Goal: Task Accomplishment & Management: Complete application form

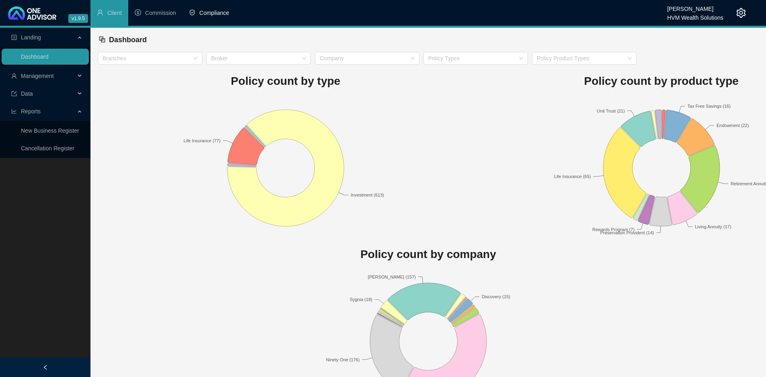
click at [211, 17] on li "Compliance" at bounding box center [209, 13] width 53 height 26
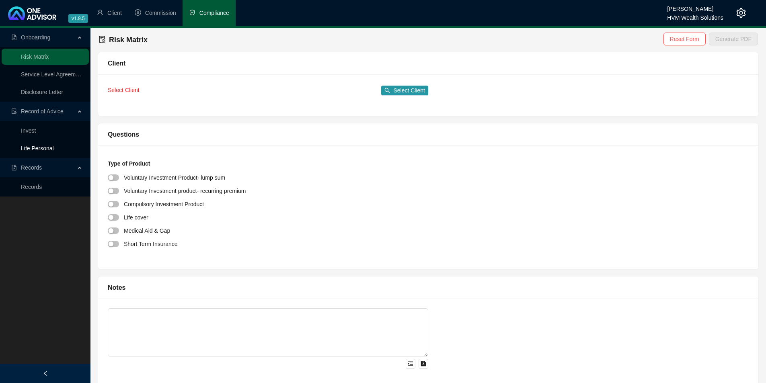
click at [36, 146] on link "Life Personal" at bounding box center [37, 148] width 33 height 6
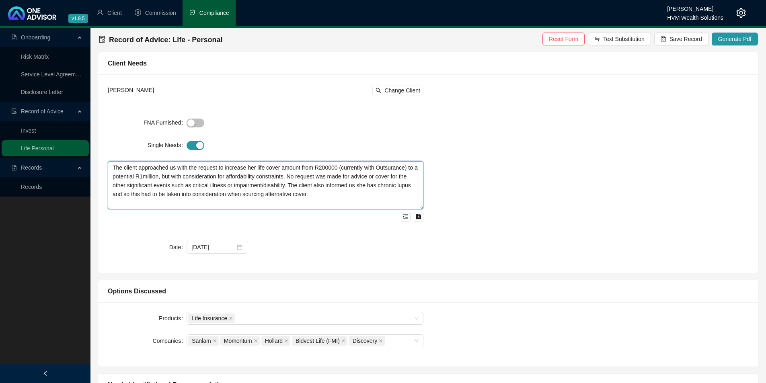
click at [326, 167] on textarea "The client approached us with the request to increase her life cover amount fro…" at bounding box center [266, 185] width 316 height 48
drag, startPoint x: 112, startPoint y: 169, endPoint x: 342, endPoint y: 193, distance: 231.9
click at [342, 193] on textarea "The client approached us with the request to increase her life cover amount fro…" at bounding box center [266, 185] width 316 height 48
type textarea "The client approached us with the request to increase her life cover amount fro…"
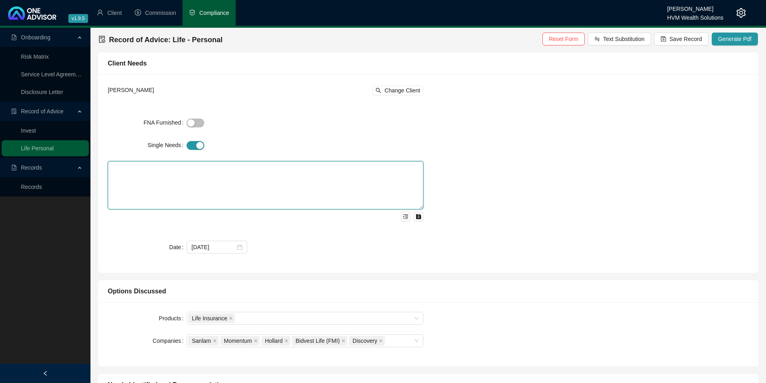
paste textarea "The client currently holds R200,000 life cover with Outsurance, where the premi…"
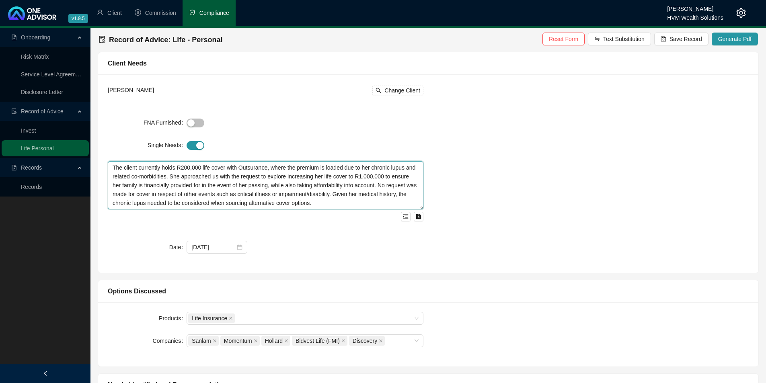
type textarea "The client currently holds R200,000 life cover with Outsurance, where the premi…"
click at [555, 152] on div "Sikelwa Ndiweni Change Client FNA Furnished Single Needs The client currently h…" at bounding box center [428, 173] width 650 height 179
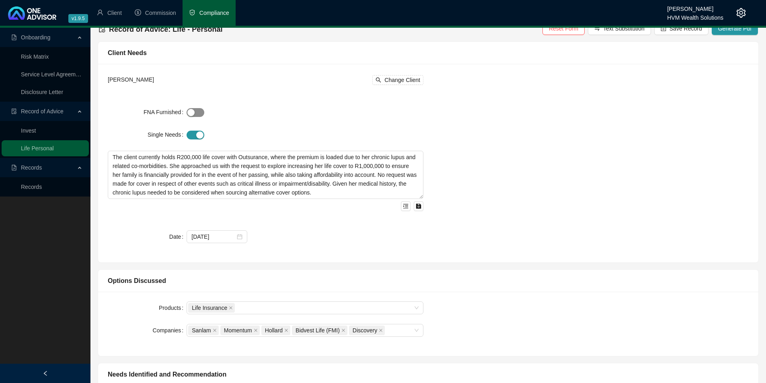
click at [190, 110] on div "button" at bounding box center [190, 112] width 7 height 7
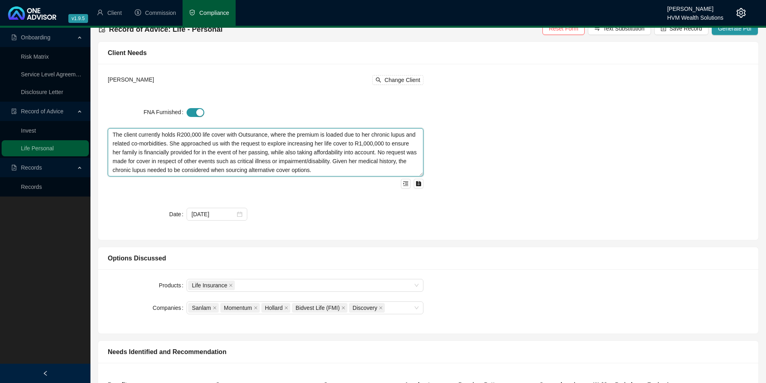
click at [328, 172] on textarea "The client currently holds R200,000 life cover with Outsurance, where the premi…" at bounding box center [266, 152] width 316 height 48
drag, startPoint x: 113, startPoint y: 137, endPoint x: 339, endPoint y: 178, distance: 229.7
click at [339, 178] on div "The client currently holds R200,000 life cover with Outsurance, where the premi…" at bounding box center [266, 158] width 316 height 60
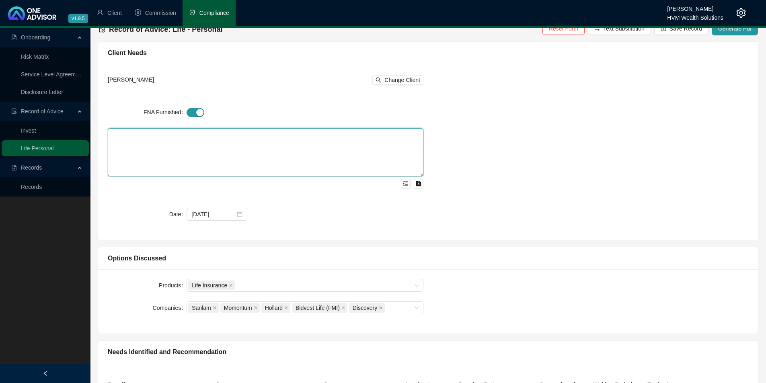
paste textarea "The client currently holds R200,000 life cover with Outsurance, where the premi…"
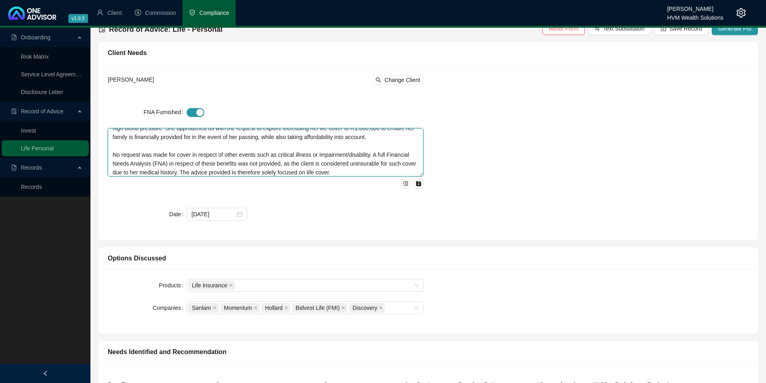
scroll to position [18, 0]
type textarea "The client currently holds R200,000 life cover with Outsurance, where the premi…"
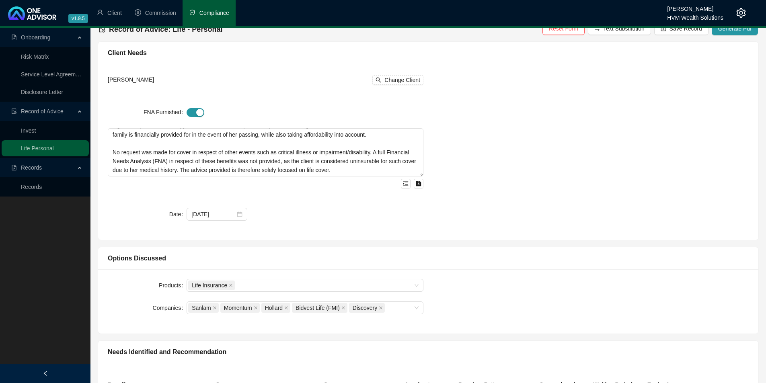
click at [609, 151] on div "Sikelwa Ndiweni Change Client FNA Furnished The client currently holds R200,000…" at bounding box center [428, 152] width 650 height 157
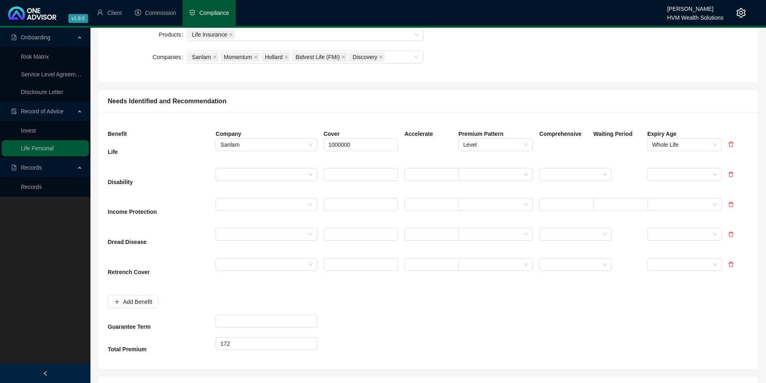
scroll to position [265, 0]
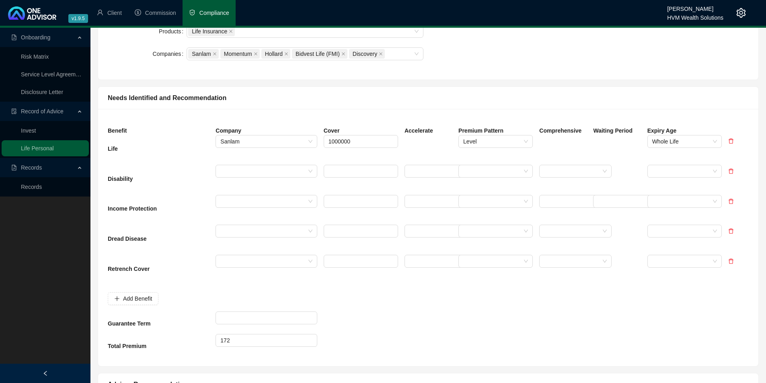
click at [550, 139] on div at bounding box center [563, 150] width 54 height 30
click at [421, 142] on div at bounding box center [428, 150] width 54 height 30
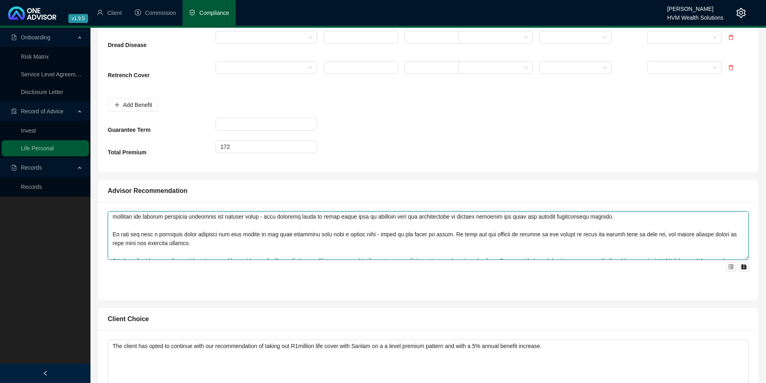
scroll to position [11, 0]
click at [209, 240] on textarea at bounding box center [428, 235] width 641 height 48
drag, startPoint x: 192, startPoint y: 241, endPoint x: 112, endPoint y: 234, distance: 80.3
click at [112, 234] on textarea at bounding box center [428, 235] width 641 height 48
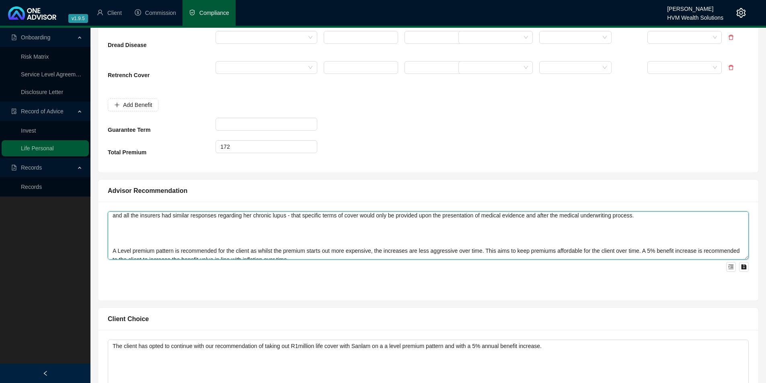
type textarea "After sourcing quotes from various insurers with mind for her chronic lupus and…"
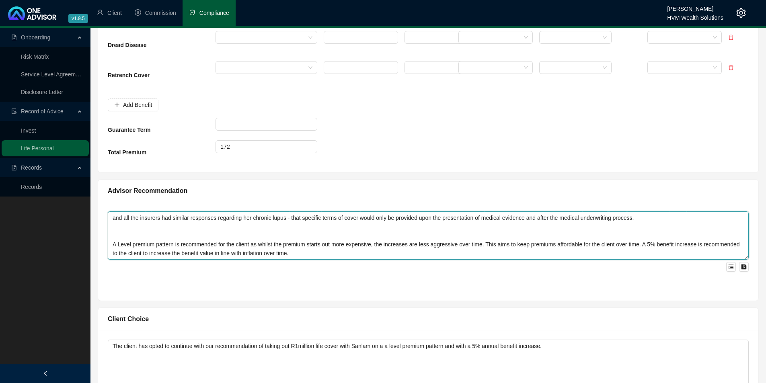
scroll to position [9, 0]
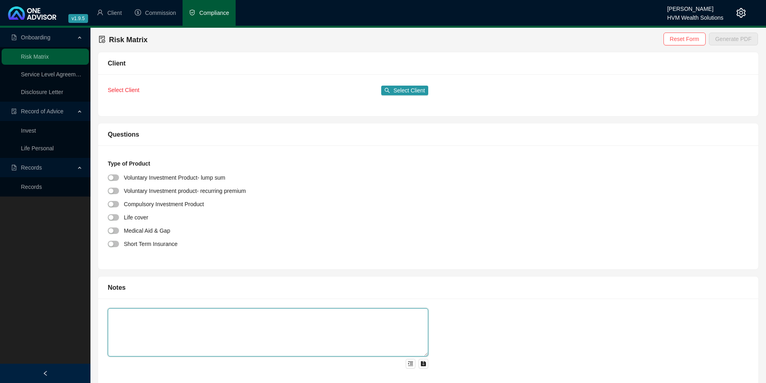
click at [353, 331] on textarea at bounding box center [268, 332] width 320 height 48
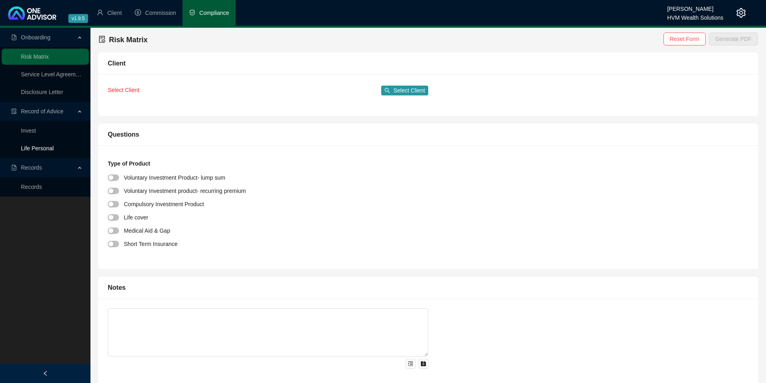
click at [54, 145] on link "Life Personal" at bounding box center [37, 148] width 33 height 6
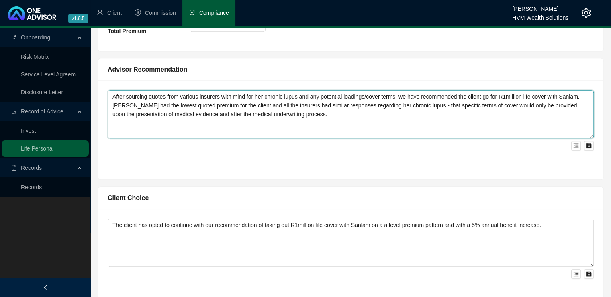
scroll to position [18, 0]
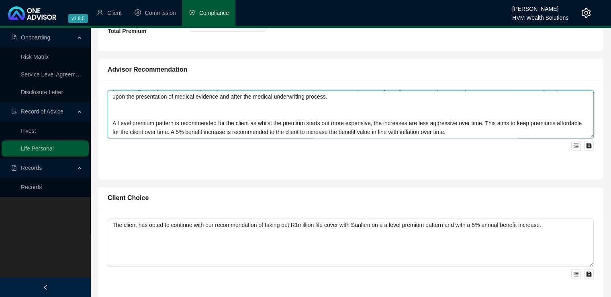
click at [174, 109] on textarea "After sourcing quotes from various insurers with mind for her chronic lupus and…" at bounding box center [351, 114] width 486 height 48
paste textarea "The client currently holds R200,000 life cover with Outsurance, where the premi…"
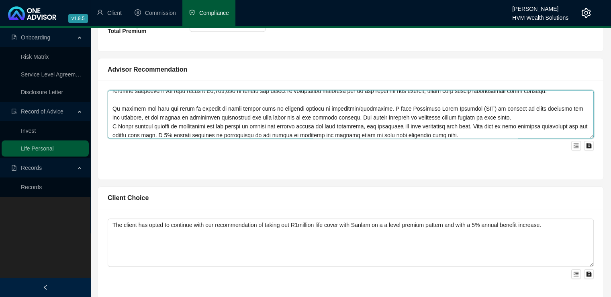
scroll to position [53, 0]
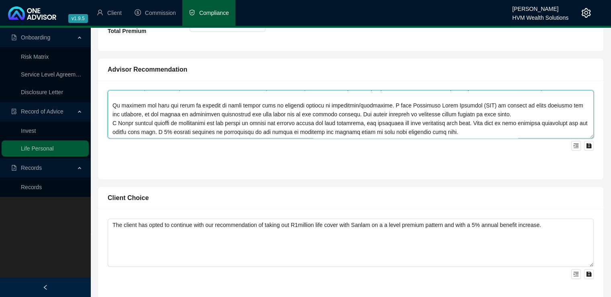
drag, startPoint x: 462, startPoint y: 114, endPoint x: 106, endPoint y: 103, distance: 355.9
click at [106, 103] on div at bounding box center [351, 129] width 506 height 99
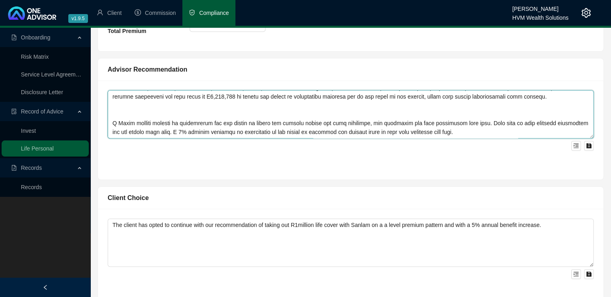
scroll to position [44, 0]
type textarea "After sourcing quotes from various insurers with mind for her chronic lupus and…"
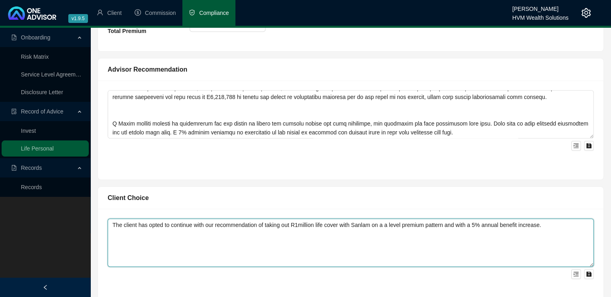
click at [187, 245] on textarea "The client has opted to continue with our recommendation of taking out R1millio…" at bounding box center [351, 242] width 486 height 48
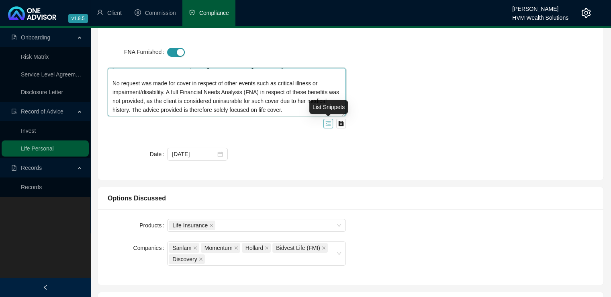
drag, startPoint x: 111, startPoint y: 75, endPoint x: 324, endPoint y: 123, distance: 218.5
click at [324, 123] on div "The client currently holds R200,000 life cover with Outsurance, where the premi…" at bounding box center [227, 98] width 238 height 60
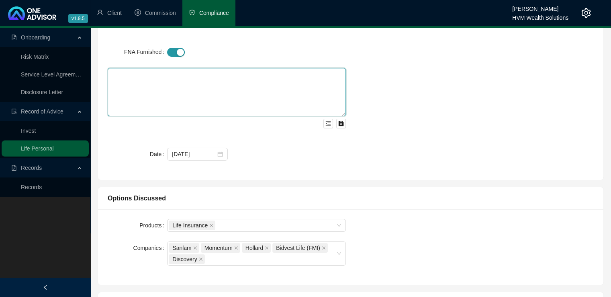
scroll to position [0, 0]
paste textarea "The client currently holds R200,000 life cover with Outsurance, where the premi…"
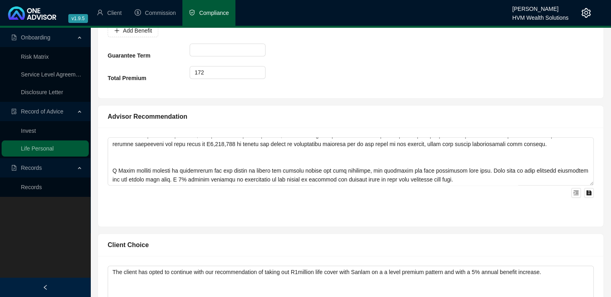
scroll to position [558, 0]
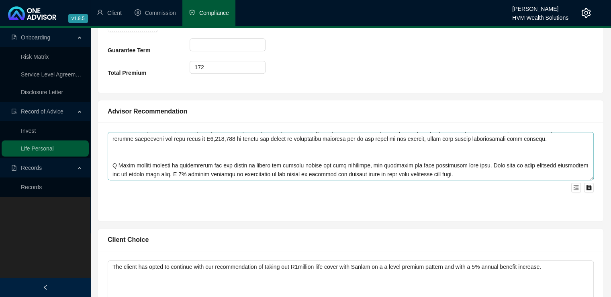
type textarea "The client currently holds R200,000 life cover with Outsurance, where the premi…"
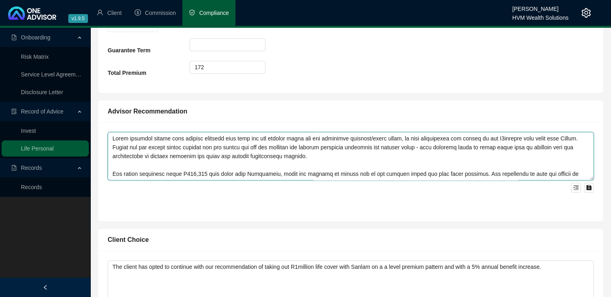
scroll to position [44, 0]
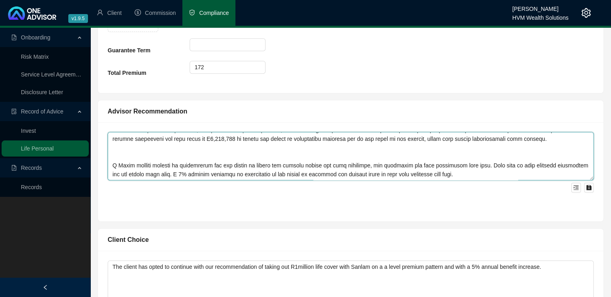
drag, startPoint x: 111, startPoint y: 138, endPoint x: 469, endPoint y: 185, distance: 360.9
click at [469, 185] on div at bounding box center [351, 162] width 486 height 60
click at [460, 174] on textarea at bounding box center [351, 156] width 486 height 48
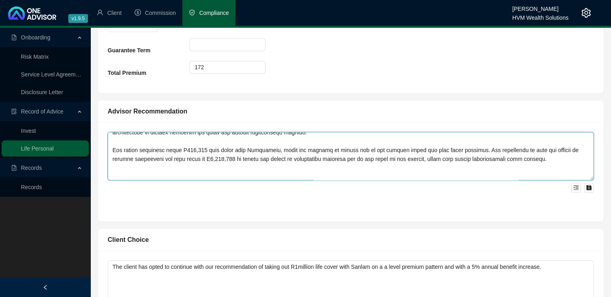
scroll to position [0, 0]
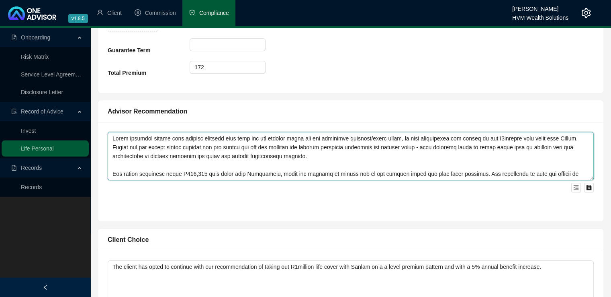
drag, startPoint x: 457, startPoint y: 174, endPoint x: 107, endPoint y: 134, distance: 351.7
click at [108, 134] on textarea at bounding box center [351, 156] width 486 height 48
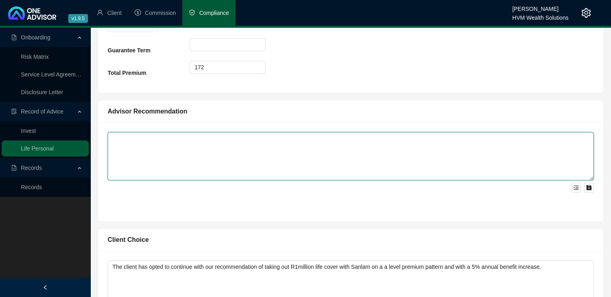
click at [125, 139] on textarea at bounding box center [351, 156] width 486 height 48
paste textarea "After sourcing quotes from various insurers and considering the implications of…"
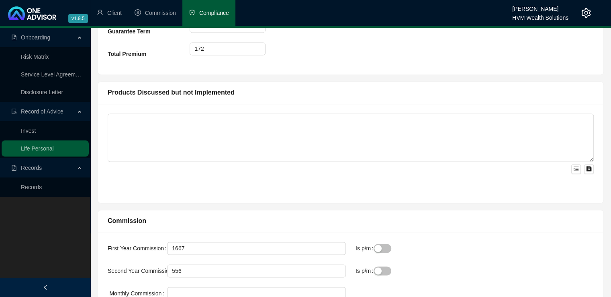
scroll to position [1131, 0]
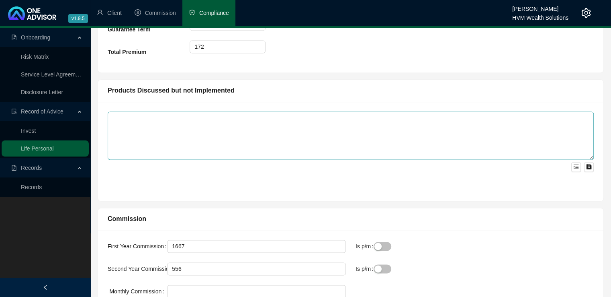
type textarea "After sourcing quotes from various insurers and considering the implications of…"
click at [204, 125] on textarea at bounding box center [351, 135] width 486 height 48
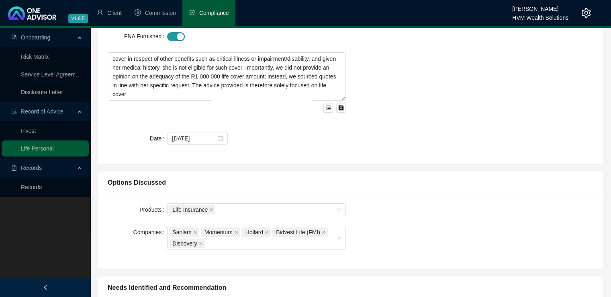
scroll to position [90, 0]
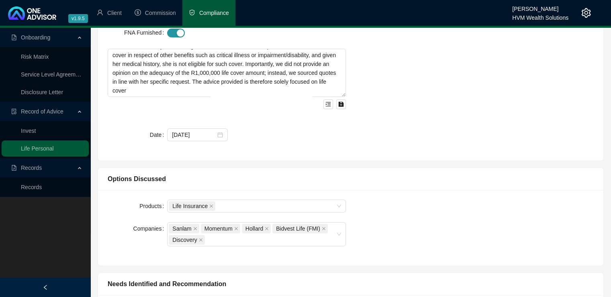
type textarea "None"
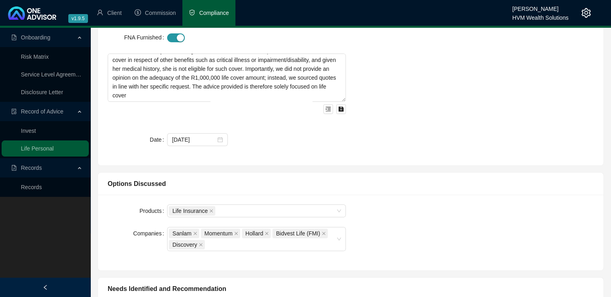
scroll to position [0, 0]
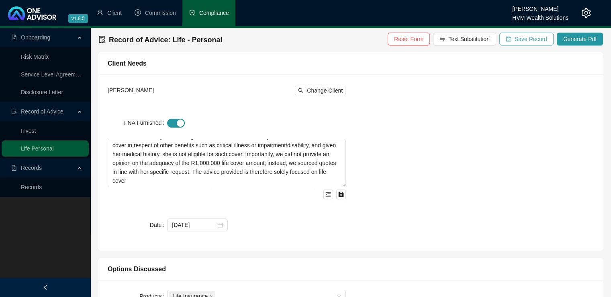
click at [523, 38] on span "Save Record" at bounding box center [531, 39] width 33 height 9
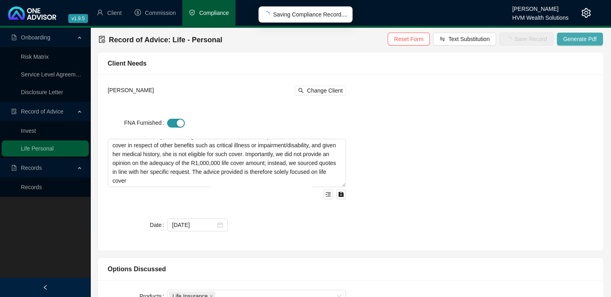
click at [576, 39] on span "Generate Pdf" at bounding box center [580, 39] width 33 height 9
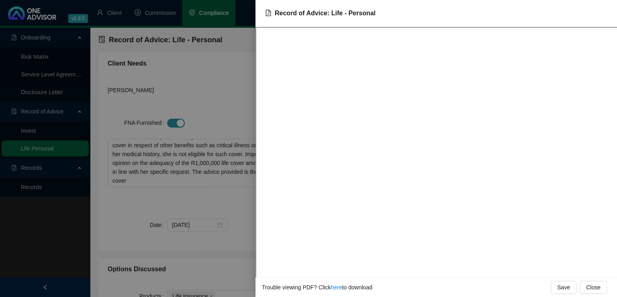
click at [8, 249] on div at bounding box center [308, 148] width 617 height 297
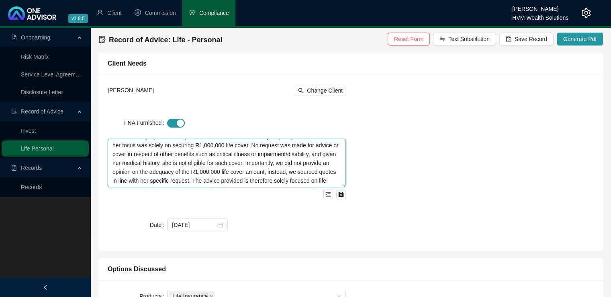
scroll to position [71, 0]
drag, startPoint x: 113, startPoint y: 146, endPoint x: 235, endPoint y: 194, distance: 131.2
click at [235, 194] on div "The client currently holds R200,000 life cover with Outsurance, where the premi…" at bounding box center [227, 169] width 238 height 60
paste textarea "You currently hold R200,000 life cover with Outsurance, where the premium is lo…"
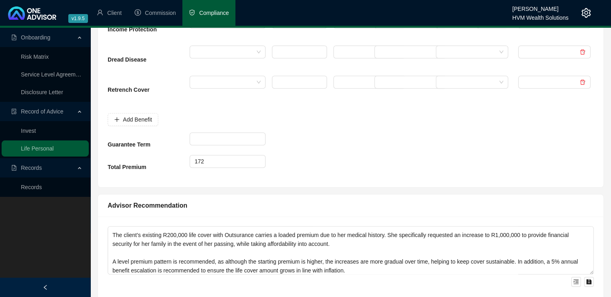
scroll to position [584, 0]
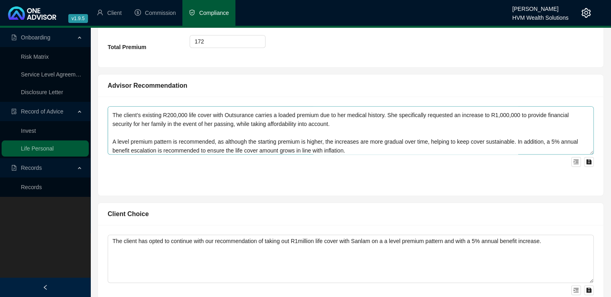
type textarea "You currently hold R200,000 life cover with Outsurance, where the premium is lo…"
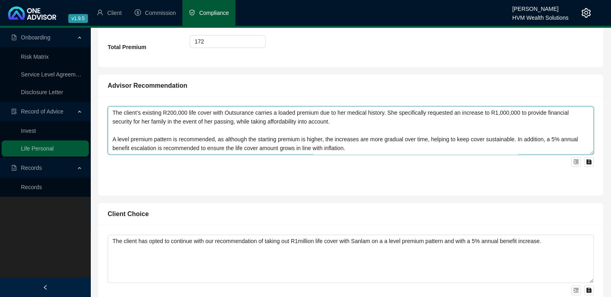
drag, startPoint x: 112, startPoint y: 113, endPoint x: 366, endPoint y: 162, distance: 258.6
click at [366, 162] on div "After sourcing quotes from various insurers and considering the implications of…" at bounding box center [351, 136] width 486 height 60
paste textarea "Your existing R200,000 life cover with Outsurance carries a loaded premium due …"
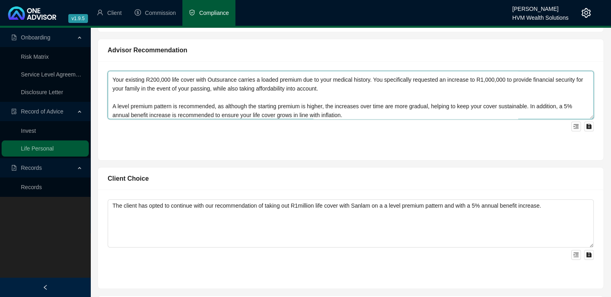
scroll to position [634, 0]
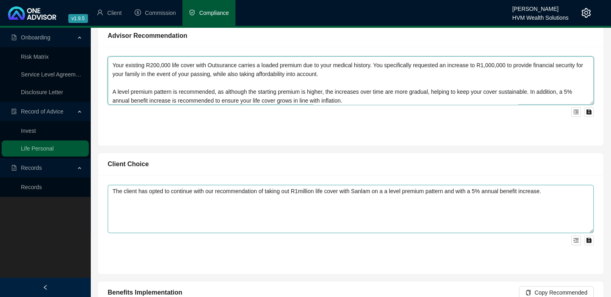
type textarea "After sourcing quotes from various insurers and considering the implications of…"
drag, startPoint x: 545, startPoint y: 192, endPoint x: 111, endPoint y: 188, distance: 434.6
click at [111, 188] on textarea "The client has opted to continue with our recommendation of taking out R1millio…" at bounding box center [351, 209] width 486 height 48
paste textarea "You have opted to proceed with our recommendation of taking out R1,000,000 life…"
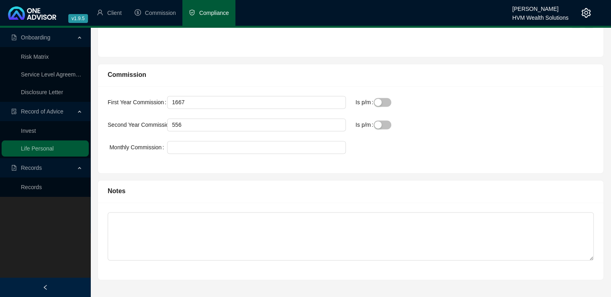
scroll to position [0, 0]
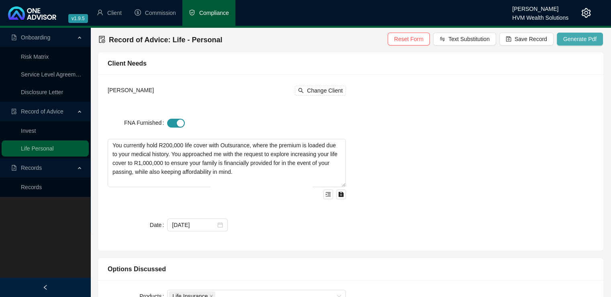
type textarea "You have opted to proceed with our recommendation of taking out R1,000,000 life…"
click at [573, 37] on span "Generate Pdf" at bounding box center [580, 39] width 33 height 9
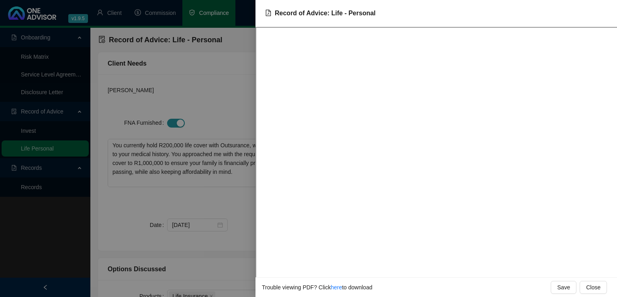
click at [230, 201] on div at bounding box center [308, 148] width 617 height 297
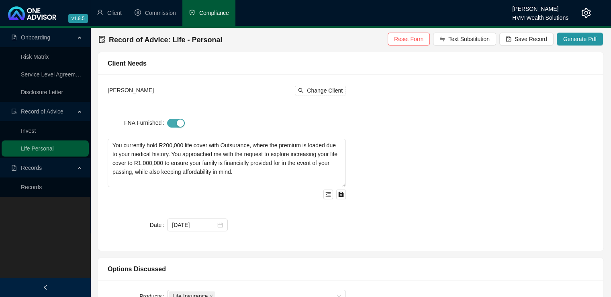
click at [178, 123] on div "button" at bounding box center [180, 122] width 7 height 7
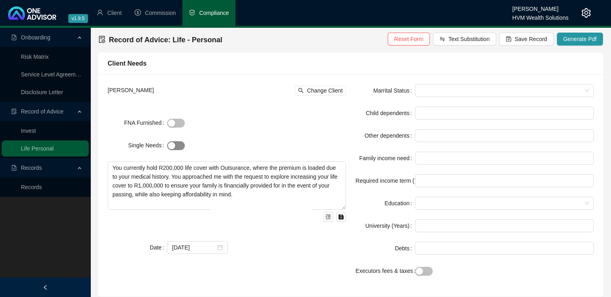
click at [176, 145] on button "Single Needs" at bounding box center [176, 145] width 18 height 9
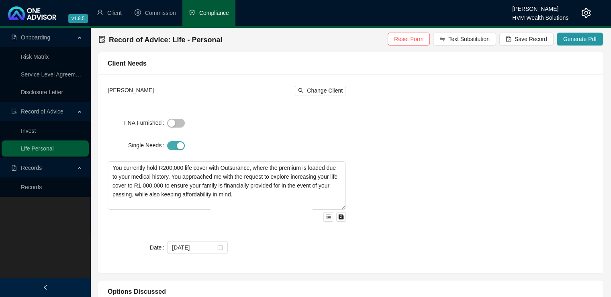
click at [177, 145] on div "button" at bounding box center [180, 145] width 7 height 7
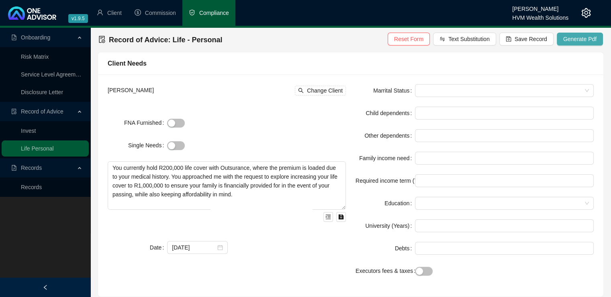
click at [587, 41] on span "Generate Pdf" at bounding box center [580, 39] width 33 height 9
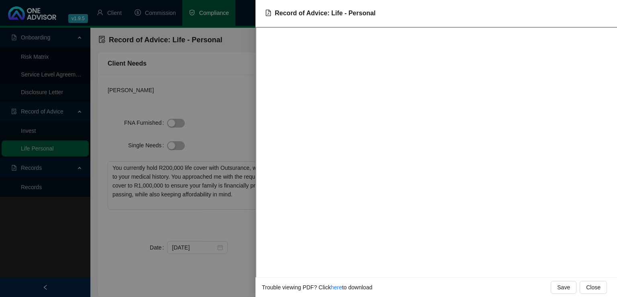
click at [175, 221] on div at bounding box center [308, 148] width 617 height 297
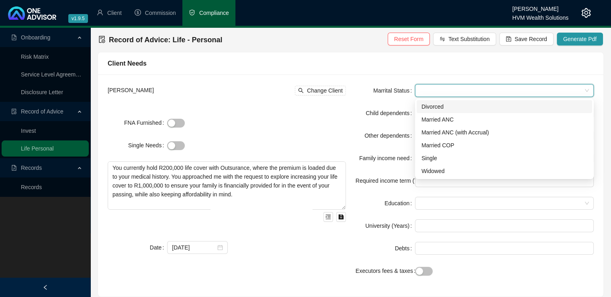
click at [539, 90] on input "Marrital Status" at bounding box center [501, 90] width 162 height 12
click at [474, 122] on div "Married ANC" at bounding box center [505, 119] width 166 height 9
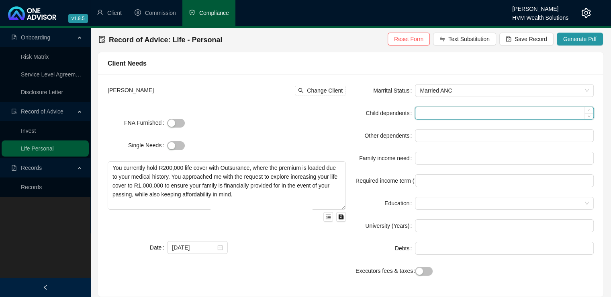
click at [471, 115] on input "Child dependents" at bounding box center [505, 113] width 178 height 12
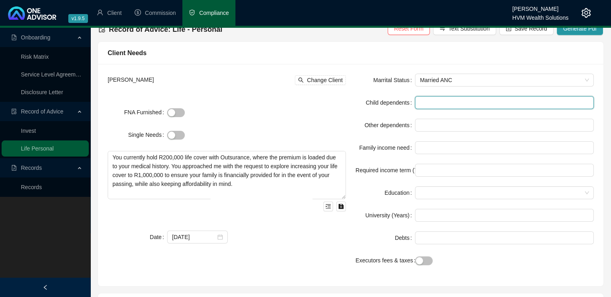
scroll to position [21, 0]
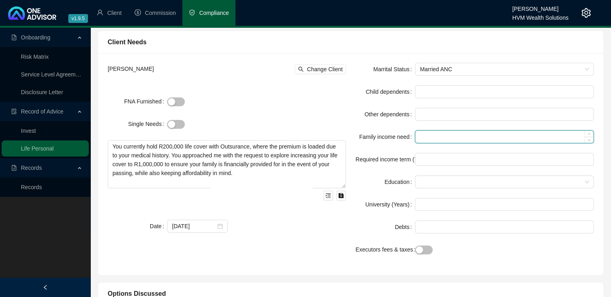
click at [440, 136] on input "Family income need" at bounding box center [505, 137] width 178 height 12
type input "10000"
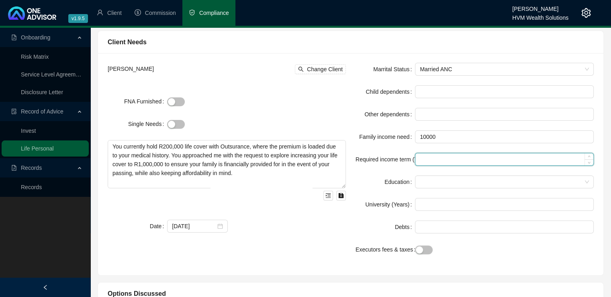
click at [428, 159] on input "Required income term (Years)" at bounding box center [505, 159] width 178 height 12
type input "10"
click at [428, 185] on input "Education" at bounding box center [501, 182] width 162 height 12
click at [352, 224] on div "Marrital Status Married ANC Child dependents Other dependents Family income nee…" at bounding box center [475, 164] width 248 height 203
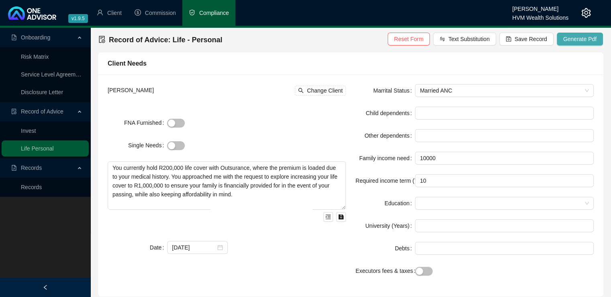
click at [570, 41] on span "Generate Pdf" at bounding box center [580, 39] width 33 height 9
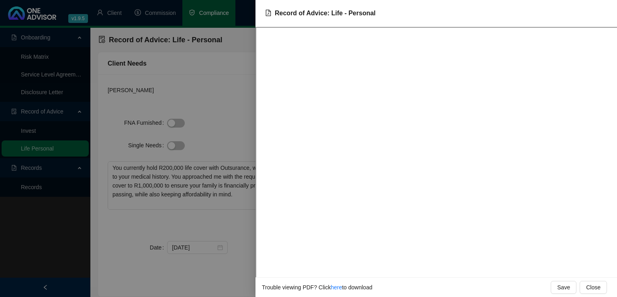
click at [227, 130] on div at bounding box center [308, 148] width 617 height 297
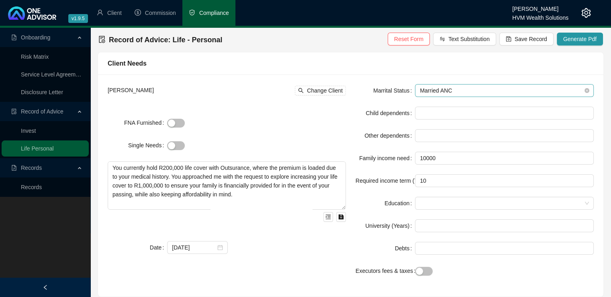
click at [516, 92] on span "Married ANC" at bounding box center [504, 90] width 169 height 12
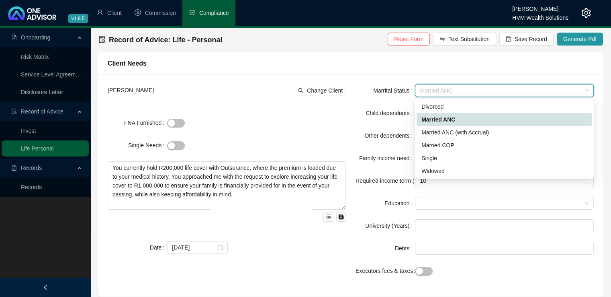
click at [273, 137] on div "Sikelwa Ndiweni Change Client FNA Furnished Single Needs You currently hold R20…" at bounding box center [227, 185] width 248 height 203
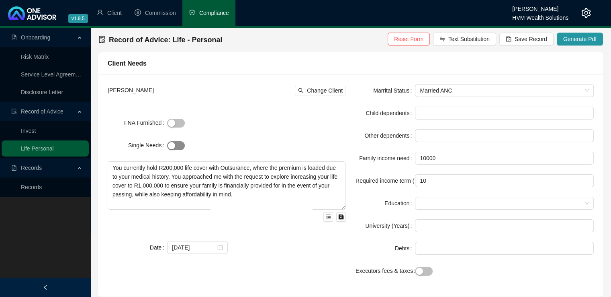
click at [175, 148] on span "button" at bounding box center [176, 145] width 18 height 9
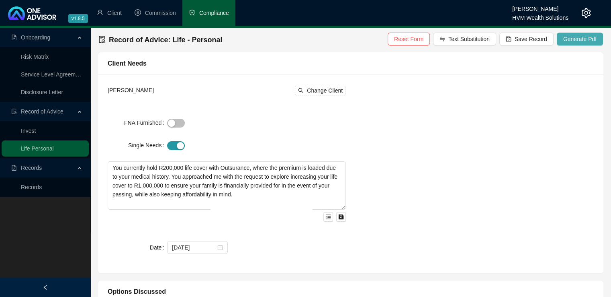
click at [579, 40] on span "Generate Pdf" at bounding box center [580, 39] width 33 height 9
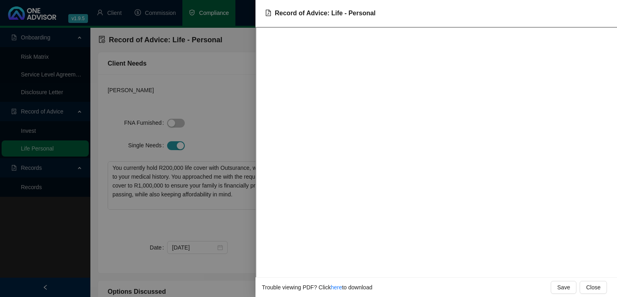
click at [220, 65] on div at bounding box center [308, 148] width 617 height 297
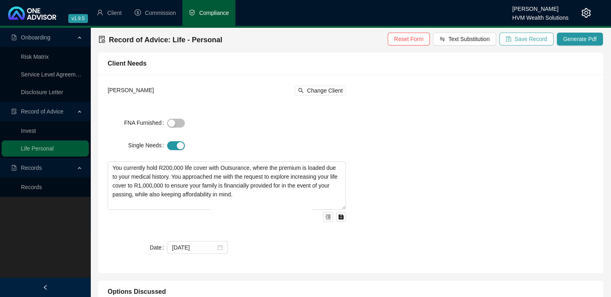
click at [524, 33] on button "Save Record" at bounding box center [527, 39] width 54 height 13
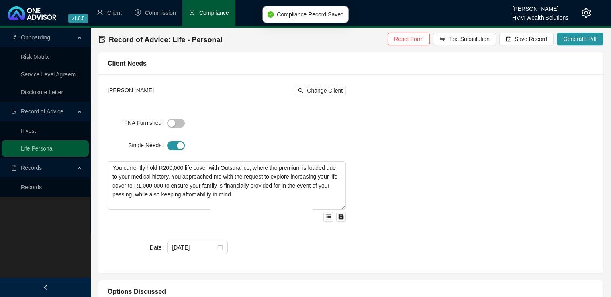
click at [424, 127] on div "Sikelwa Ndiweni Change Client FNA Furnished Single Needs You currently hold R20…" at bounding box center [351, 173] width 496 height 179
